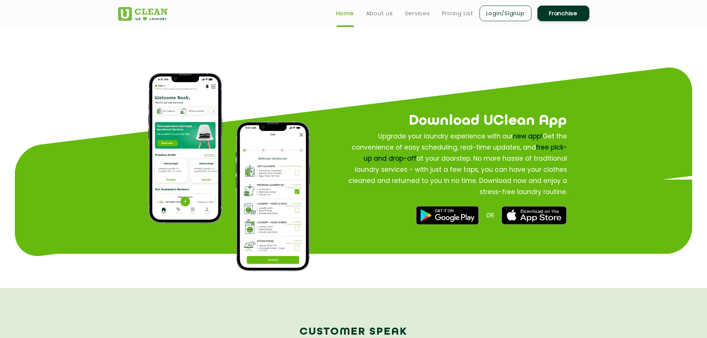
scroll to position [848, 0]
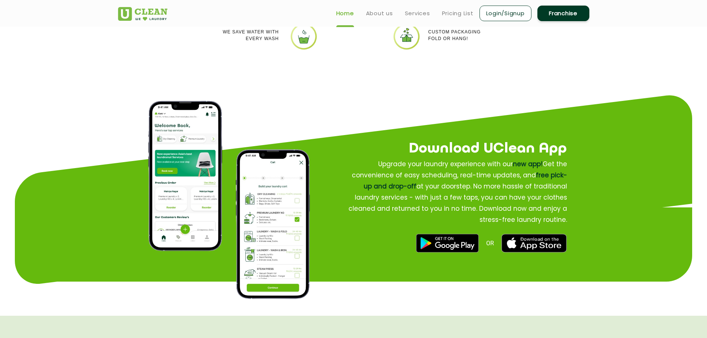
click at [458, 243] on img at bounding box center [447, 243] width 62 height 19
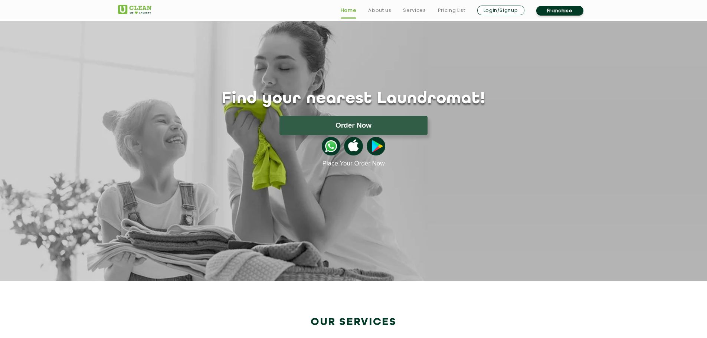
scroll to position [0, 0]
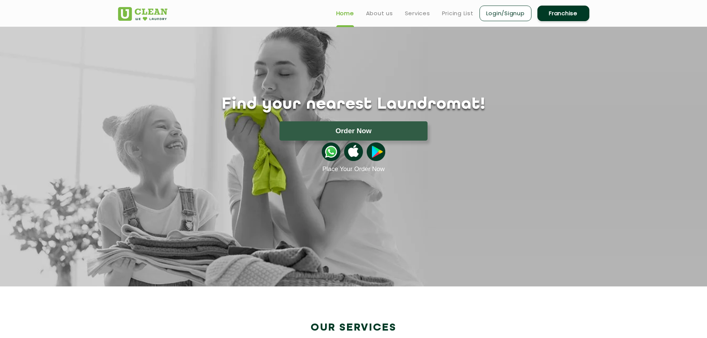
click at [377, 152] on img at bounding box center [376, 151] width 19 height 19
